Goal: Find specific page/section: Find specific page/section

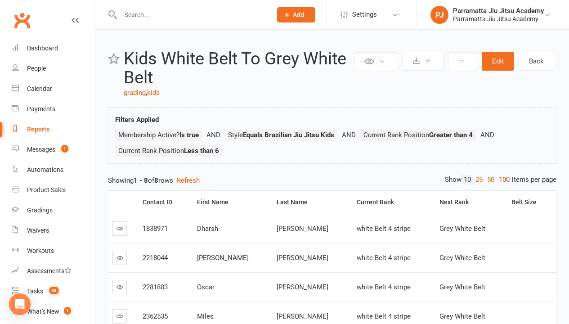
click at [502, 180] on link "100" at bounding box center [504, 179] width 15 height 9
